Goal: Find specific page/section

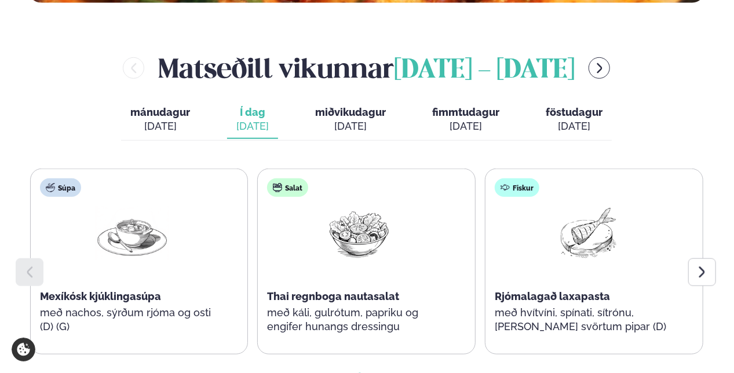
scroll to position [469, 0]
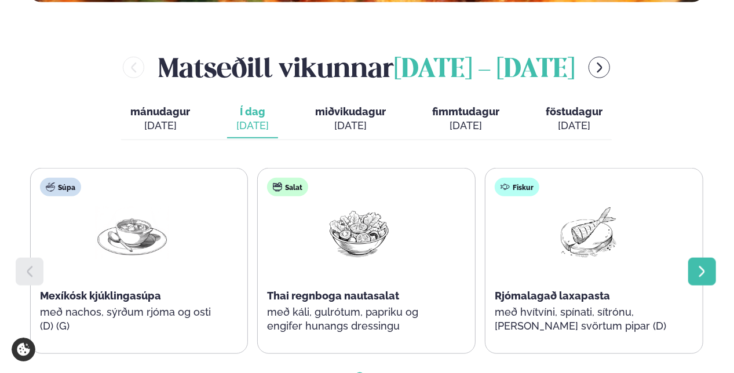
click at [693, 264] on div at bounding box center [702, 272] width 28 height 28
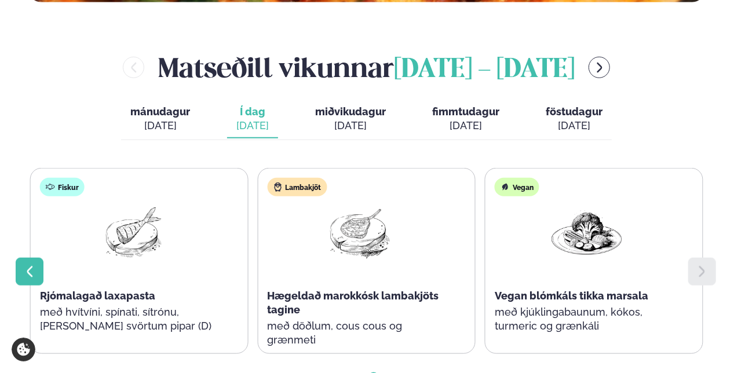
click at [28, 270] on icon at bounding box center [30, 271] width 6 height 11
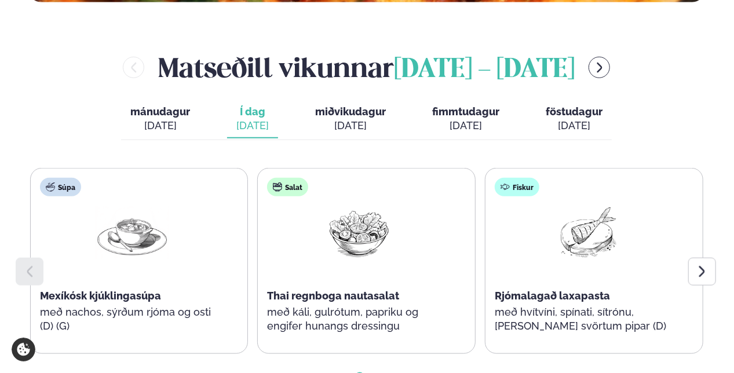
click at [360, 108] on span "miðvikudagur" at bounding box center [350, 111] width 71 height 12
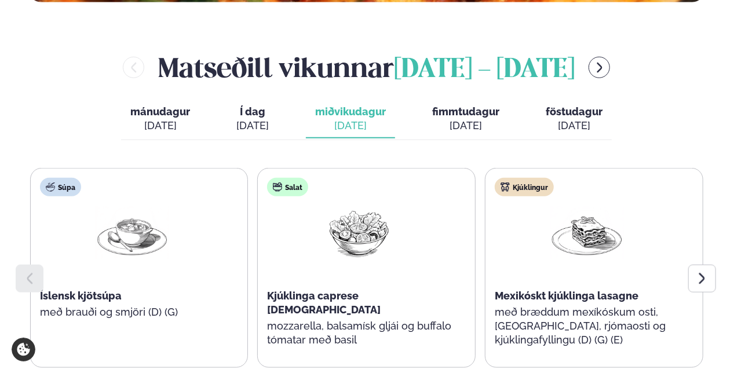
click at [469, 113] on span "fimmtudagur" at bounding box center [465, 111] width 67 height 12
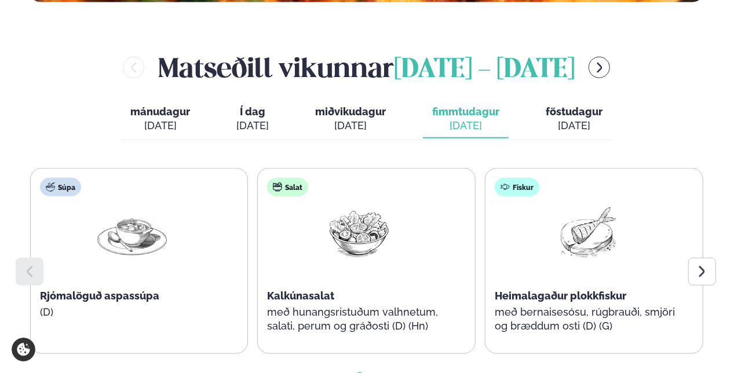
click at [255, 116] on span "Í dag" at bounding box center [252, 112] width 32 height 14
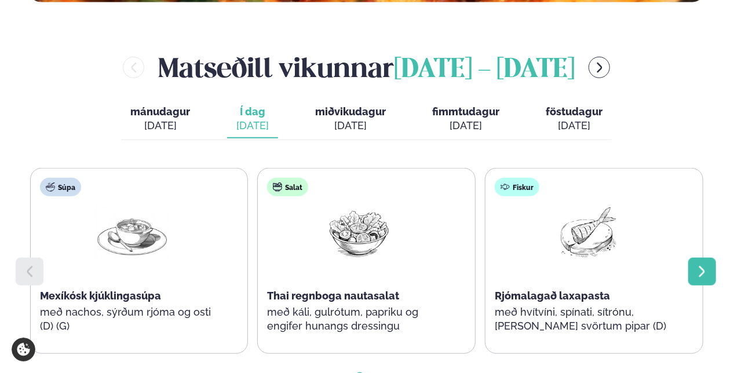
click at [703, 272] on icon at bounding box center [702, 271] width 6 height 11
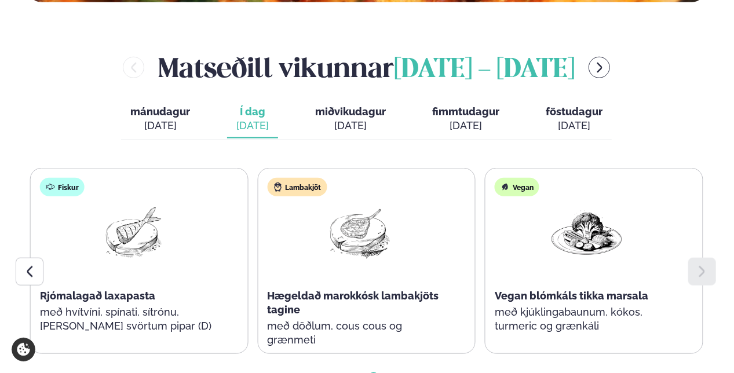
click at [475, 116] on span "fimmtudagur" at bounding box center [465, 111] width 67 height 12
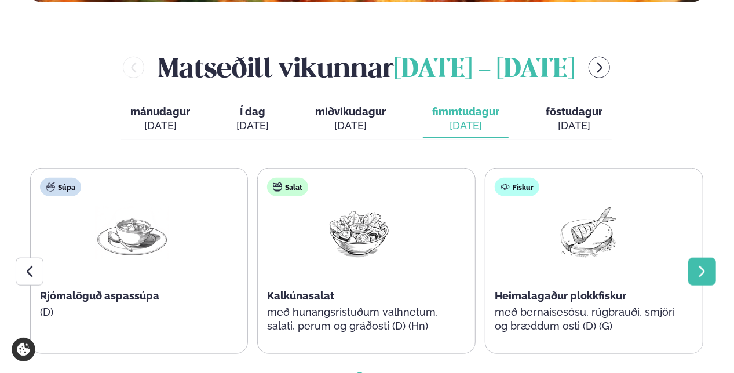
click at [707, 268] on icon at bounding box center [702, 272] width 14 height 14
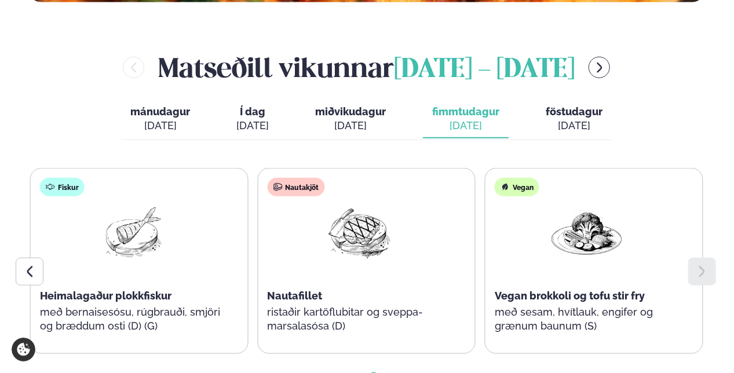
click at [585, 114] on span "föstudagur" at bounding box center [574, 111] width 57 height 12
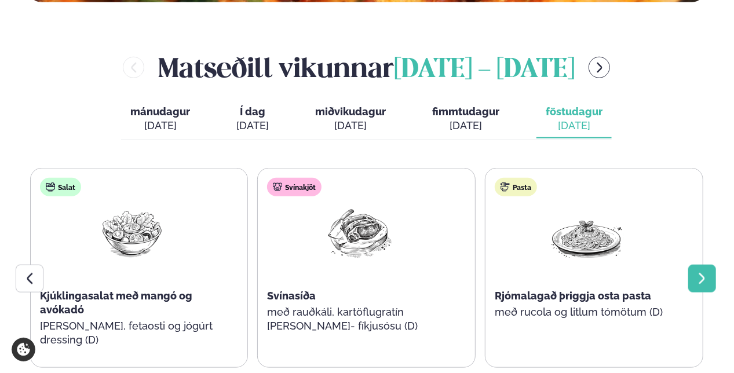
click at [690, 282] on div at bounding box center [702, 279] width 28 height 28
